Goal: Find specific page/section: Find specific page/section

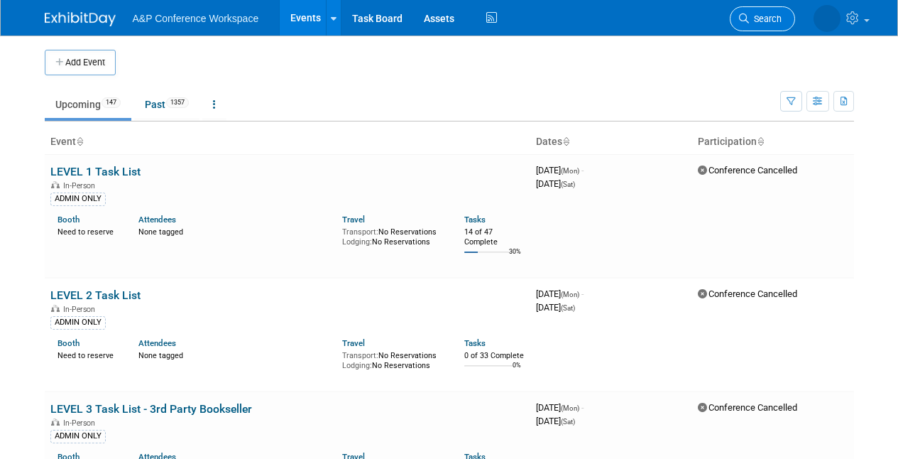
click at [757, 20] on span "Search" at bounding box center [765, 18] width 33 height 11
click at [760, 18] on div "Recently Viewed Events: World Congress of the International Council for Central…" at bounding box center [450, 214] width 816 height 427
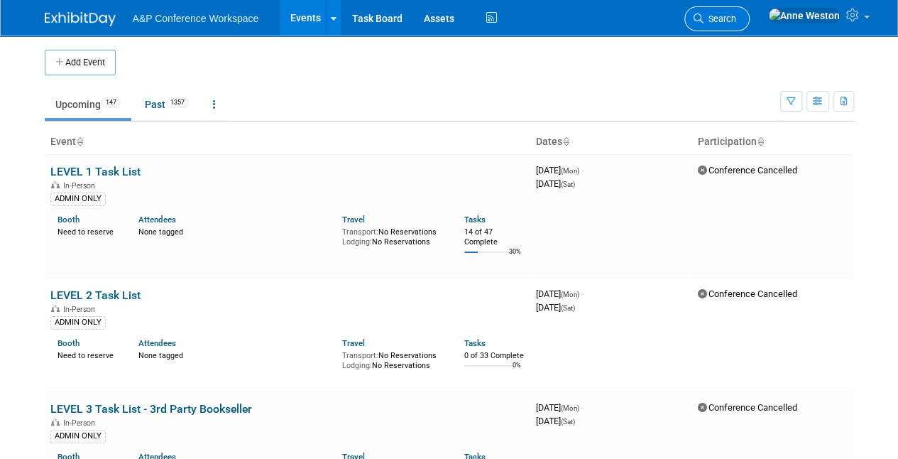
click at [736, 21] on span "Search" at bounding box center [720, 18] width 33 height 11
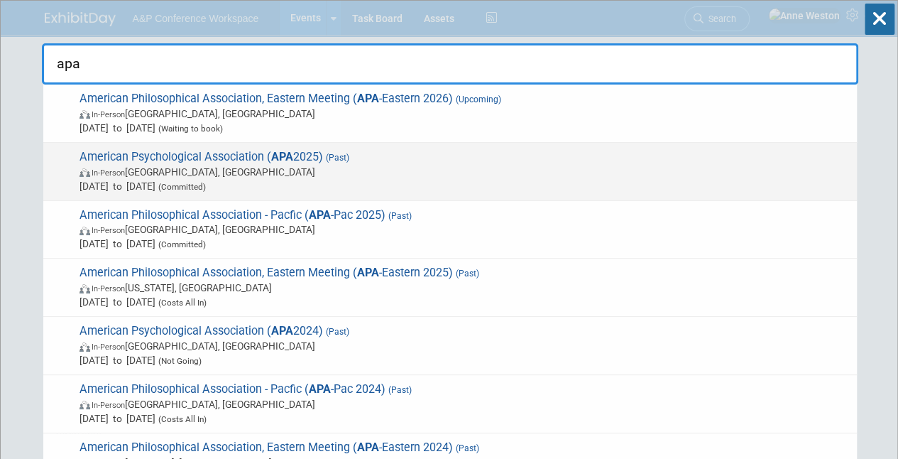
type input "apa"
click at [177, 153] on span "American Psychological Association ( APA 2025) (Past) In-Person [GEOGRAPHIC_DAT…" at bounding box center [462, 171] width 775 height 43
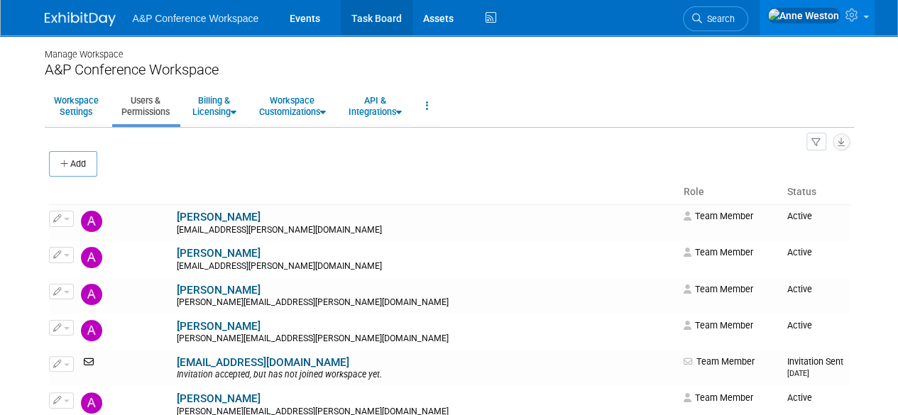
click at [369, 21] on link "Task Board" at bounding box center [377, 17] width 72 height 35
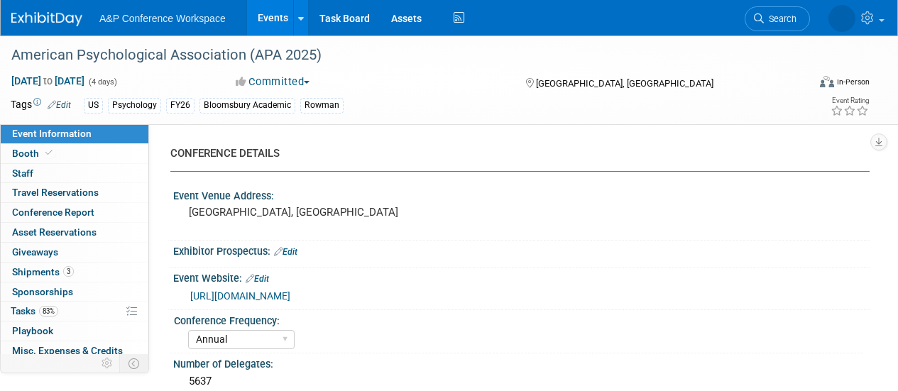
select select "Annual"
select select "Level 1"
select select "In-Person Booth"
select select "Psychology"
select select "Bloomsbury Academic"
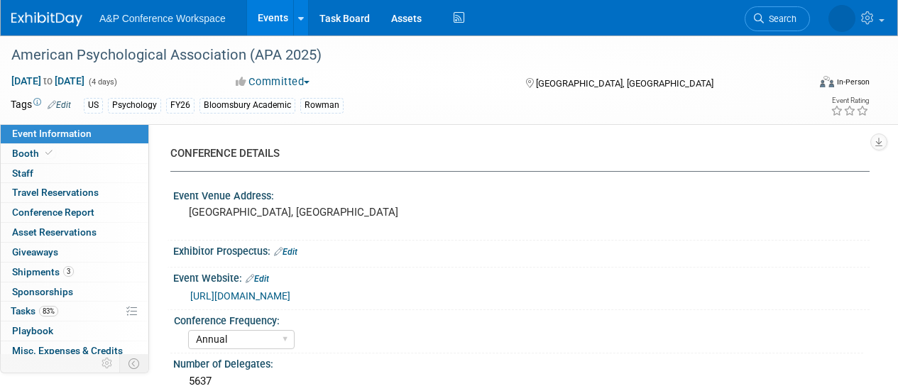
select select "Amanda Oney"
select select "Helen Jackson"
select select "Amy Suratia"
select select "Networking/Commissioning"
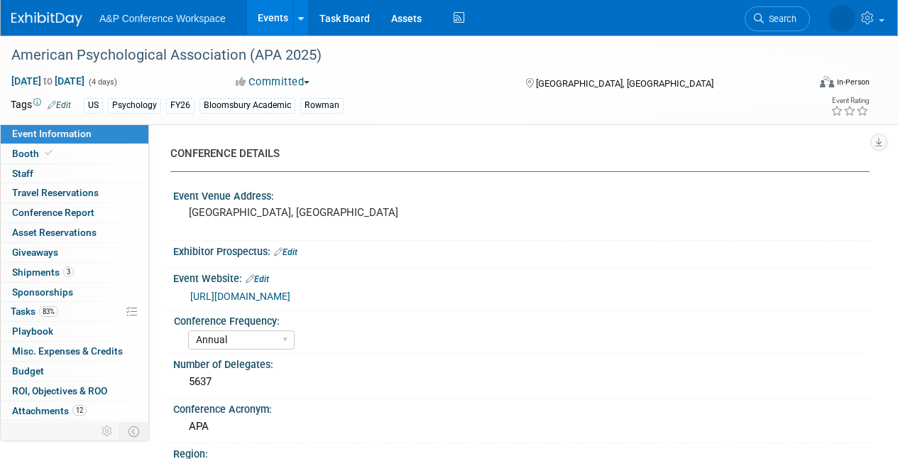
select select "Annual"
select select "Level 1"
select select "In-Person Booth"
select select "Psychology"
select select "Bloomsbury Academic"
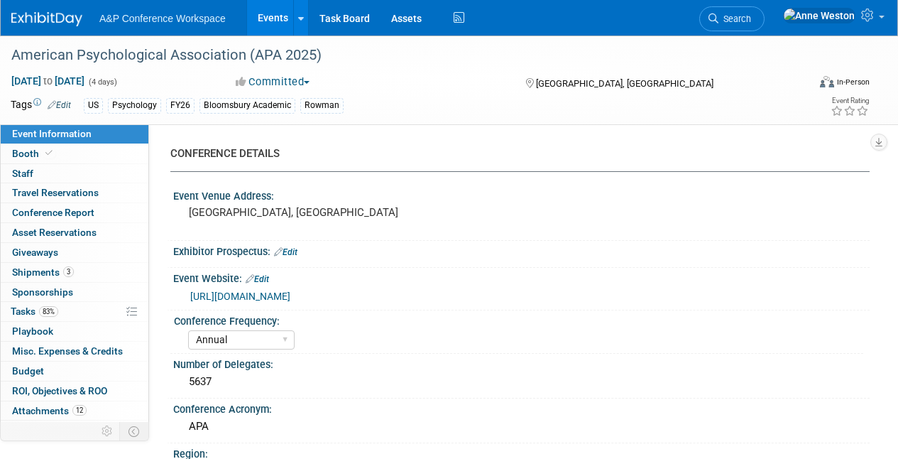
select select "Amanda Oney"
select select "Helen Jackson"
select select "Amy Suratia"
select select "Networking/Commissioning"
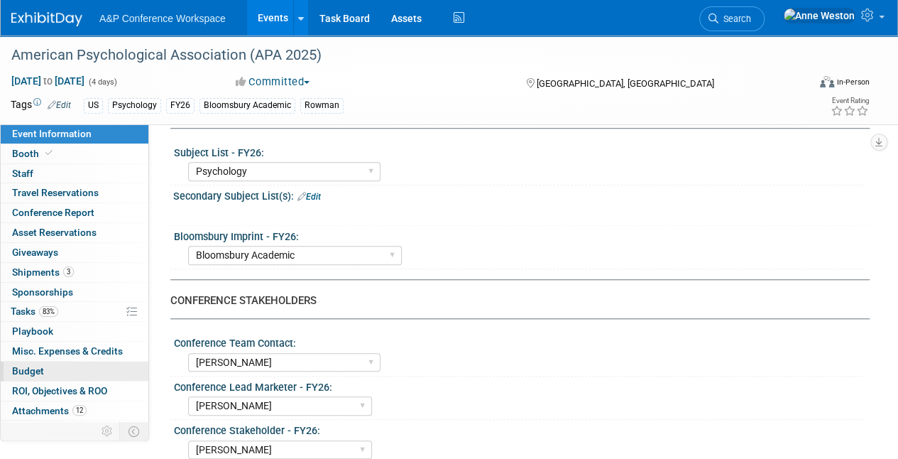
scroll to position [14, 0]
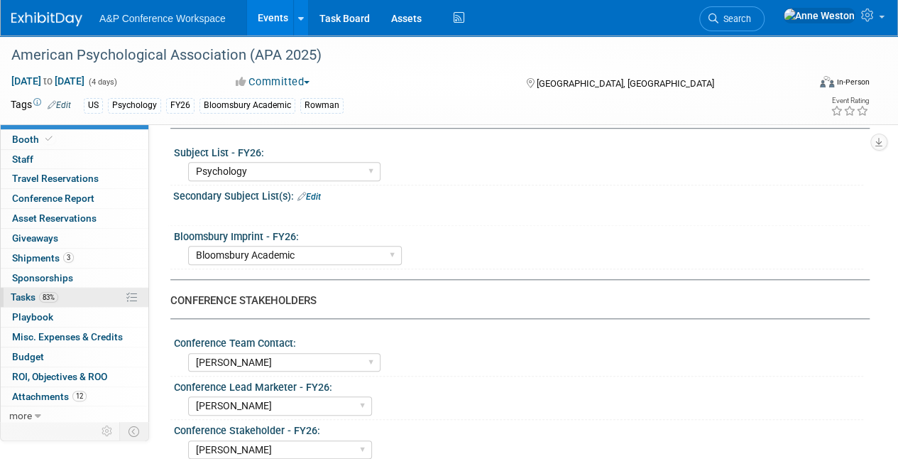
click at [58, 302] on link "83% Tasks 83%" at bounding box center [75, 297] width 148 height 19
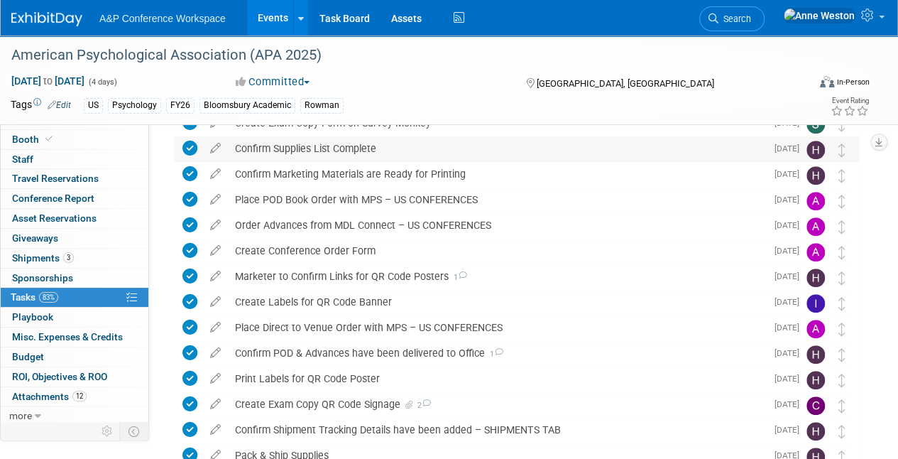
scroll to position [351, 0]
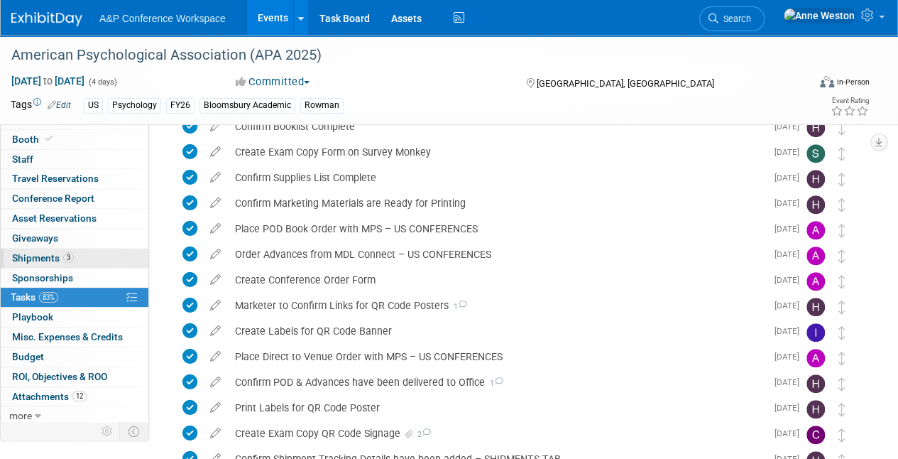
click at [41, 252] on span "Shipments 3" at bounding box center [43, 257] width 62 height 11
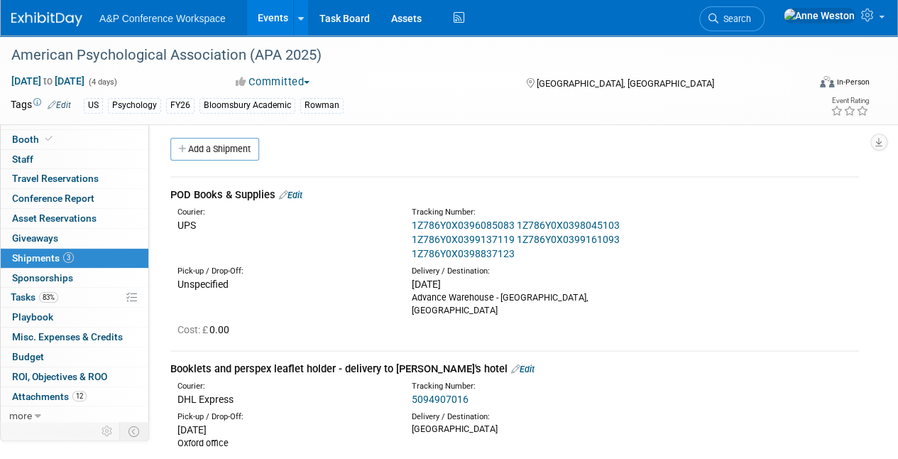
scroll to position [0, 0]
